Goal: Information Seeking & Learning: Learn about a topic

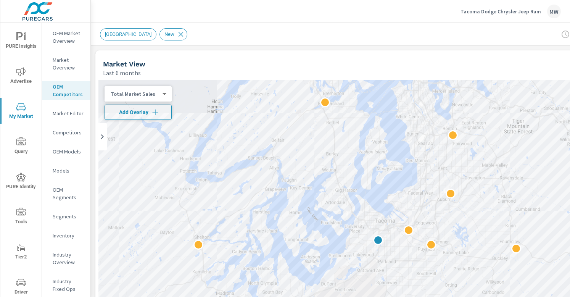
scroll to position [0, 0]
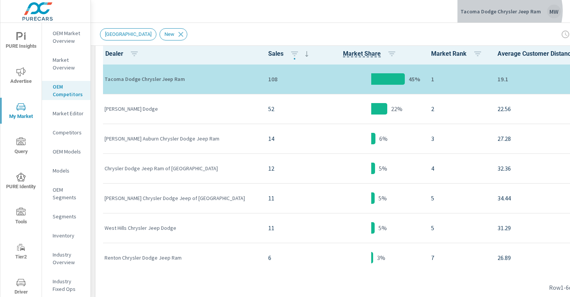
click at [511, 11] on p "Tacoma Dodge Chrysler Jeep Ram" at bounding box center [500, 11] width 80 height 7
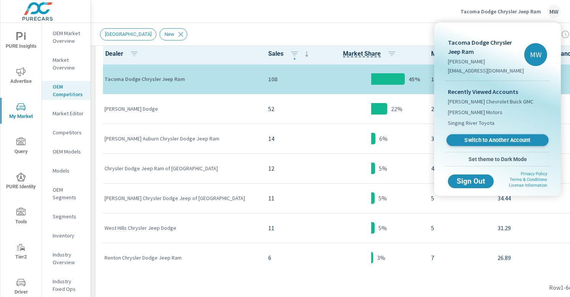
click at [501, 140] on span "Switch to Another Account" at bounding box center [496, 139] width 93 height 7
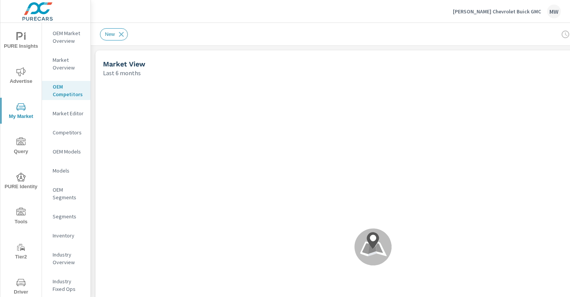
scroll to position [0, 0]
click at [67, 87] on p "OEM Competitors" at bounding box center [69, 90] width 32 height 15
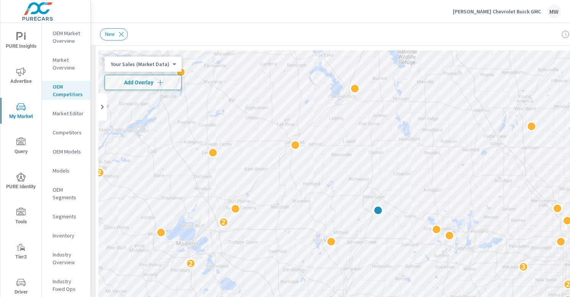
scroll to position [29, 0]
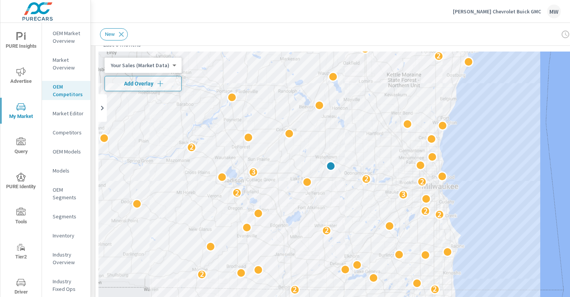
drag, startPoint x: 494, startPoint y: 135, endPoint x: 503, endPoint y: 166, distance: 32.1
click at [503, 166] on div "2 2 2 2 2 3 2 2 2 2 2 2 2 2 2 2 2 2 2 3 2 2 2 3 2 2 2 2" at bounding box center [372, 206] width 549 height 310
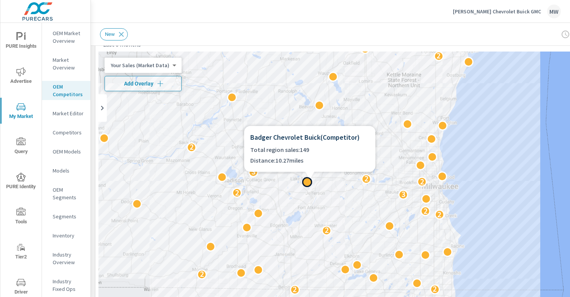
drag, startPoint x: 251, startPoint y: 136, endPoint x: 306, endPoint y: 136, distance: 54.9
click at [307, 136] on h6 "Badger Chevrolet Buick ( Competitor )" at bounding box center [309, 137] width 119 height 11
